Goal: Information Seeking & Learning: Find specific page/section

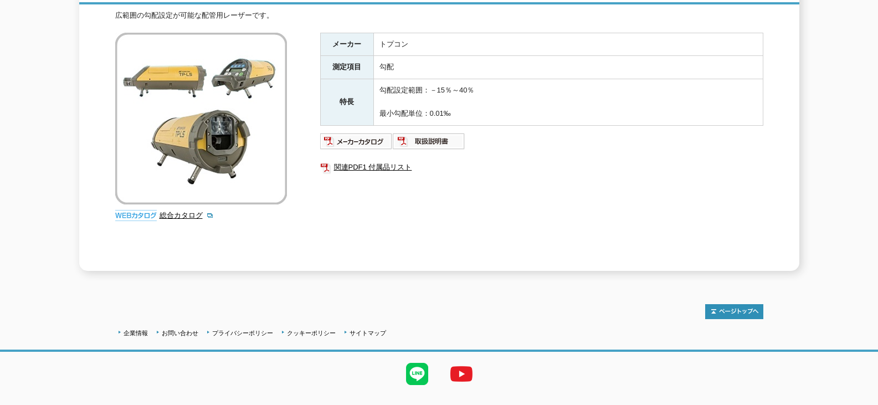
scroll to position [190, 0]
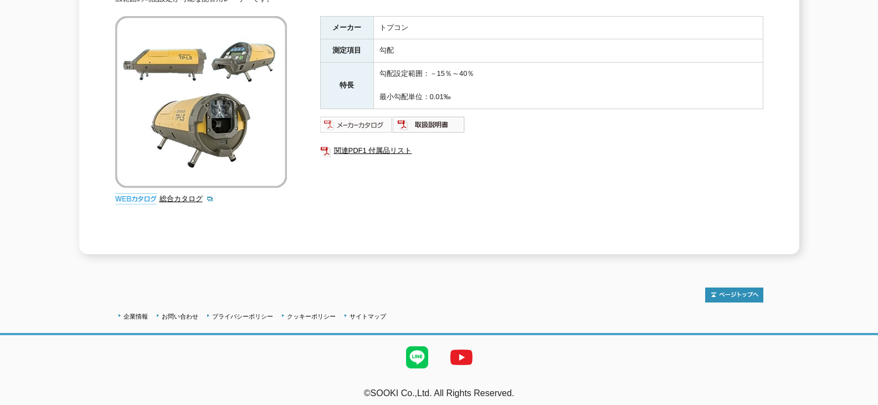
click at [365, 117] on img at bounding box center [356, 125] width 73 height 18
click at [440, 116] on img at bounding box center [429, 125] width 73 height 18
click at [357, 144] on link "関連PDF1 付属品リスト" at bounding box center [541, 151] width 443 height 14
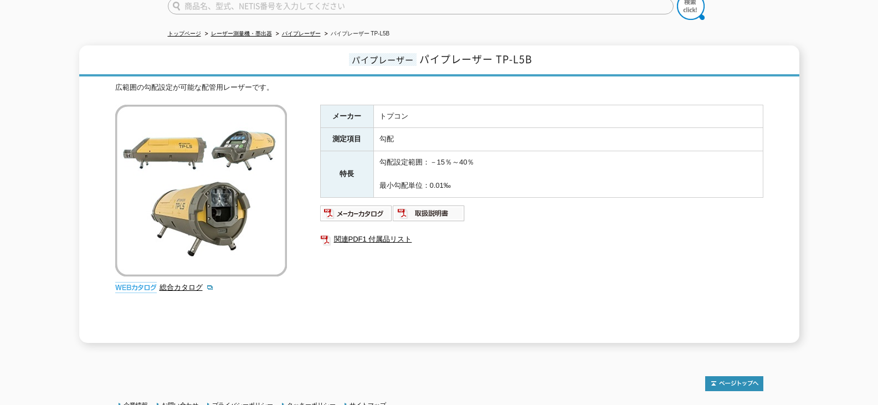
scroll to position [0, 0]
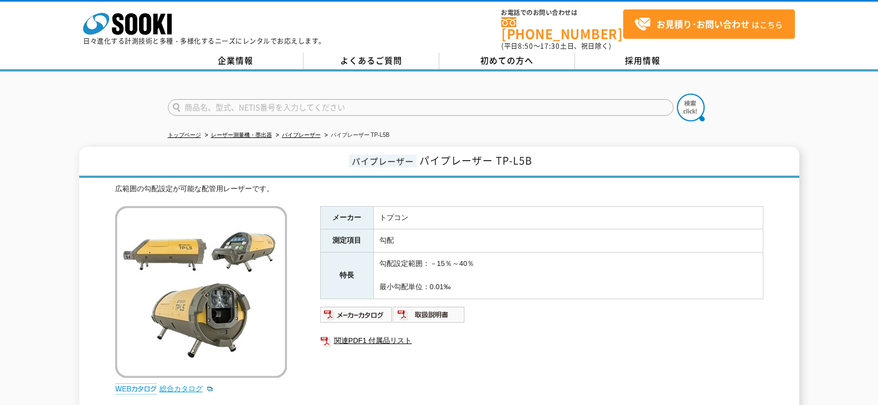
click at [163, 385] on link "総合カタログ" at bounding box center [187, 389] width 54 height 8
click at [304, 132] on link "パイプレーザー" at bounding box center [301, 135] width 39 height 6
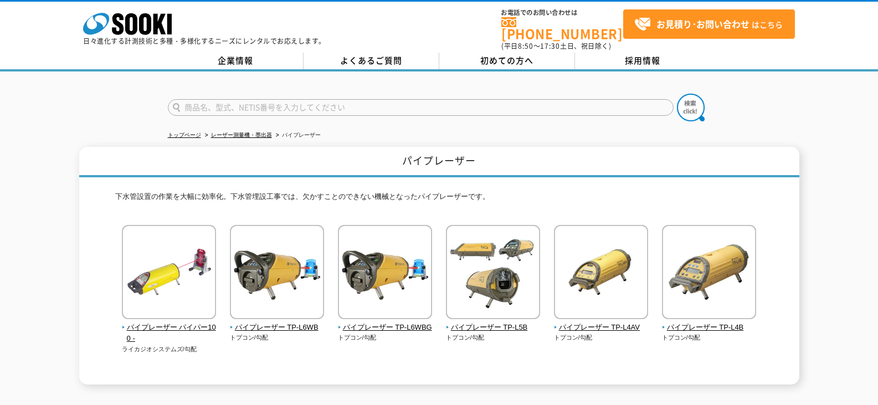
click at [425, 108] on input "text" at bounding box center [421, 107] width 506 height 17
type input "Tバー"
click at [677, 94] on button at bounding box center [691, 108] width 28 height 28
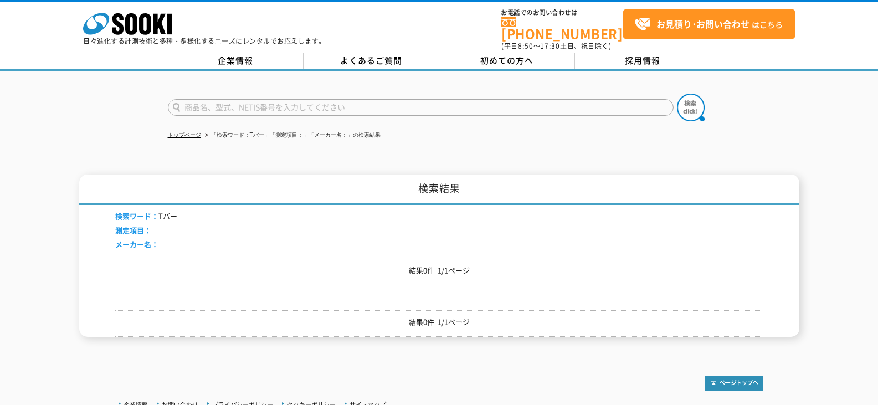
click at [422, 99] on input "text" at bounding box center [421, 107] width 506 height 17
type input "３型900"
click at [677, 94] on button at bounding box center [691, 108] width 28 height 28
click at [422, 99] on input "text" at bounding box center [421, 107] width 506 height 17
type input "とリベットスタンド"
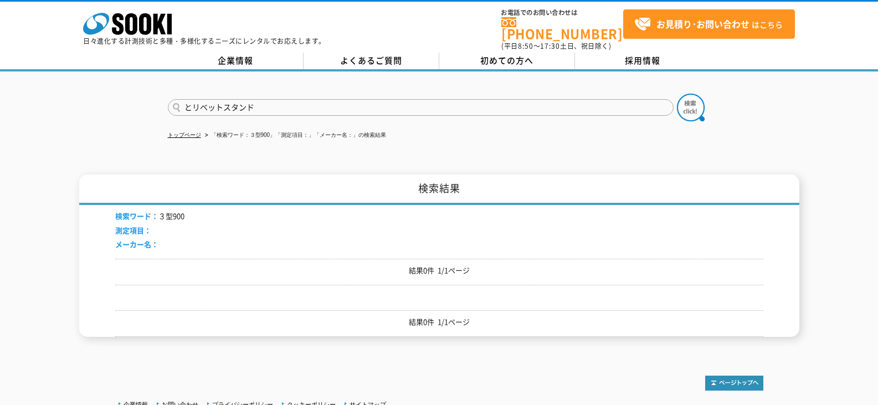
click at [677, 94] on button at bounding box center [691, 108] width 28 height 28
click at [425, 99] on input "text" at bounding box center [421, 107] width 506 height 17
type input "トリベットスタんど"
click at [677, 94] on button at bounding box center [691, 108] width 28 height 28
click at [403, 99] on input "text" at bounding box center [421, 107] width 506 height 17
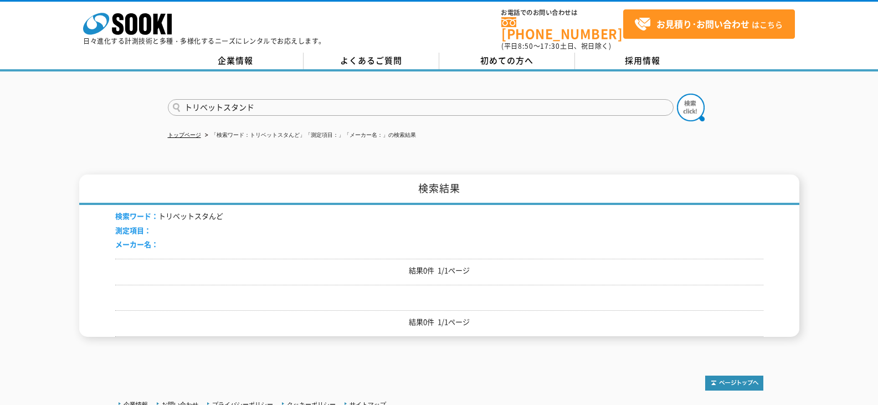
type input "トリベットスタンド"
click at [677, 94] on button at bounding box center [691, 108] width 28 height 28
drag, startPoint x: 162, startPoint y: 206, endPoint x: 222, endPoint y: 206, distance: 60.4
click at [222, 211] on li "検索ワード： トリベットスタンド" at bounding box center [169, 217] width 108 height 12
copy li "トリベットスタンド"
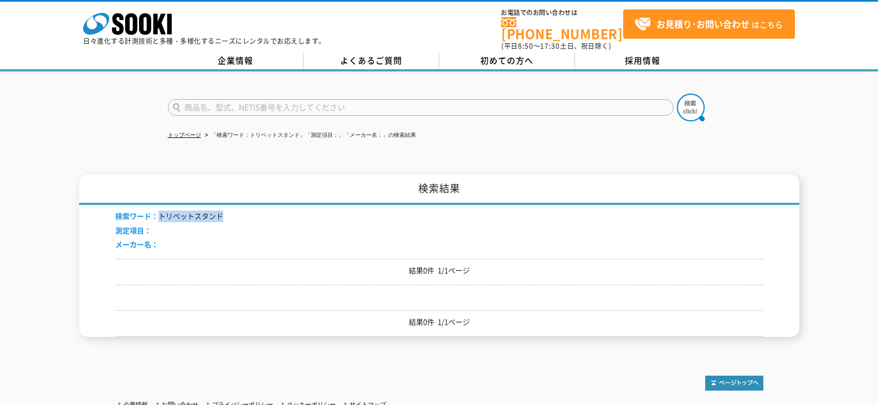
click at [323, 100] on input "text" at bounding box center [421, 107] width 506 height 17
paste input "トリベットスタンド"
drag, startPoint x: 323, startPoint y: 100, endPoint x: 136, endPoint y: 106, distance: 187.4
click at [139, 106] on div "トリベットスタンド" at bounding box center [439, 97] width 878 height 53
type input "ﾄﾘﾍﾞｯﾄｽﾀﾝﾄﾞ"
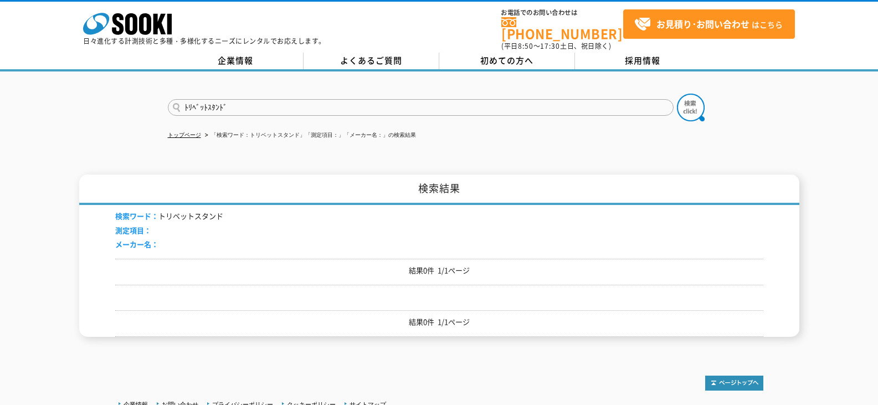
click at [677, 94] on button at bounding box center [691, 108] width 28 height 28
click at [192, 132] on link "トップページ" at bounding box center [184, 135] width 33 height 6
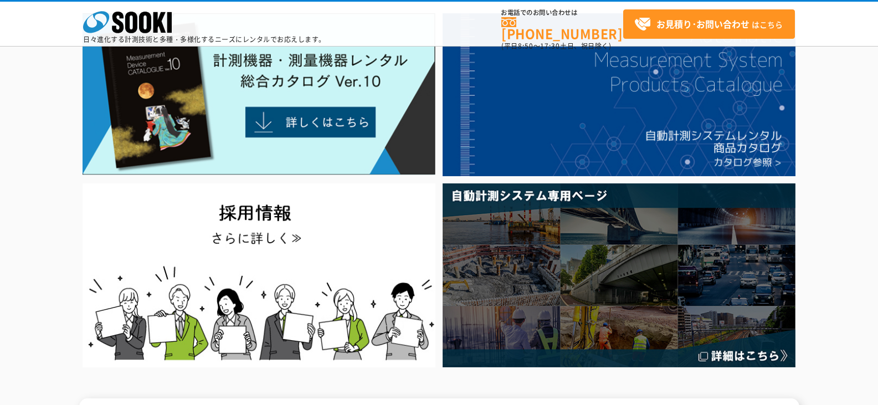
scroll to position [111, 0]
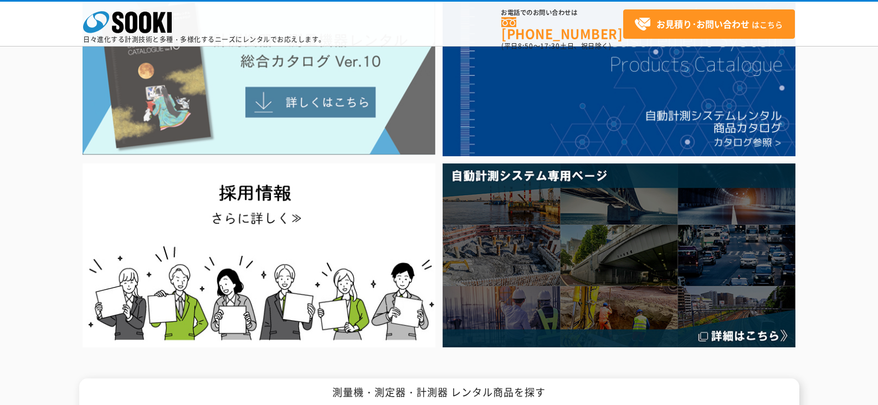
click at [330, 113] on img at bounding box center [259, 74] width 353 height 162
